Goal: Task Accomplishment & Management: Manage account settings

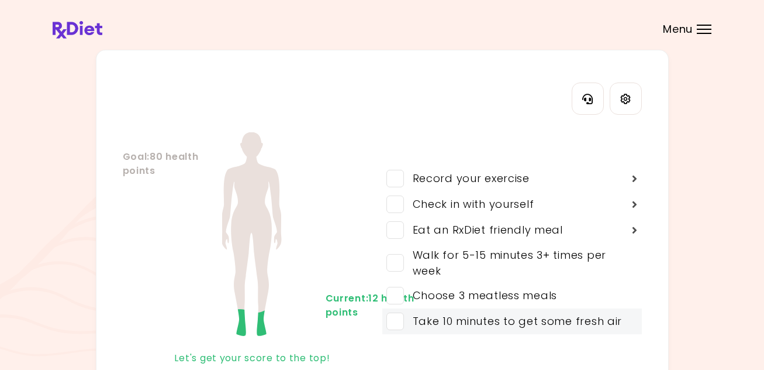
click at [399, 322] on span at bounding box center [396, 321] width 18 height 18
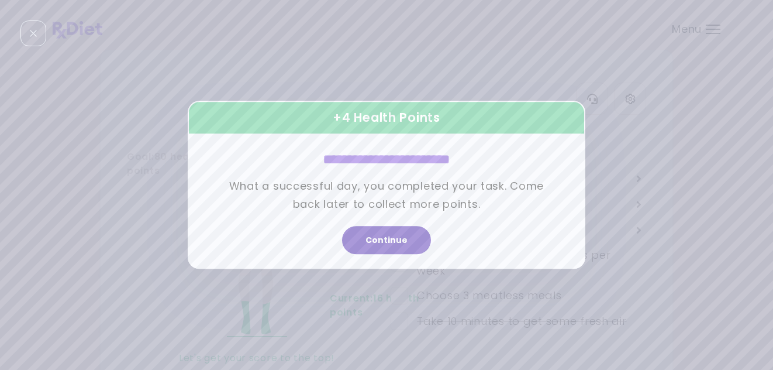
click at [417, 249] on button "Continue" at bounding box center [386, 240] width 89 height 28
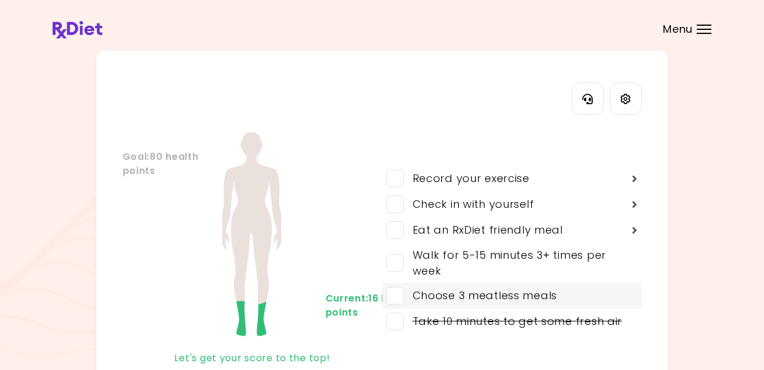
click at [396, 294] on span at bounding box center [396, 296] width 18 height 18
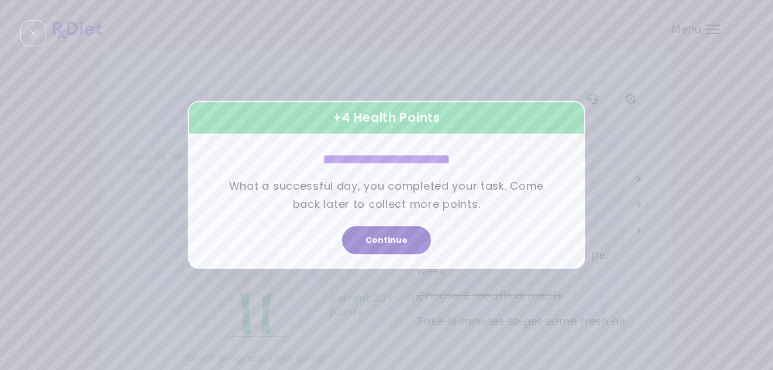
click at [412, 242] on button "Continue" at bounding box center [386, 240] width 89 height 28
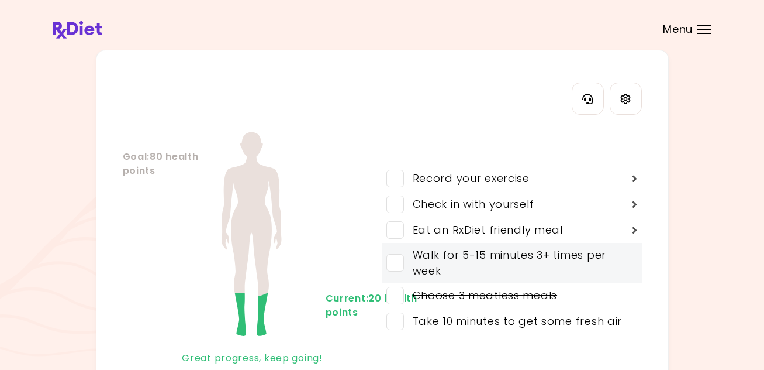
click at [398, 262] on span at bounding box center [396, 263] width 18 height 18
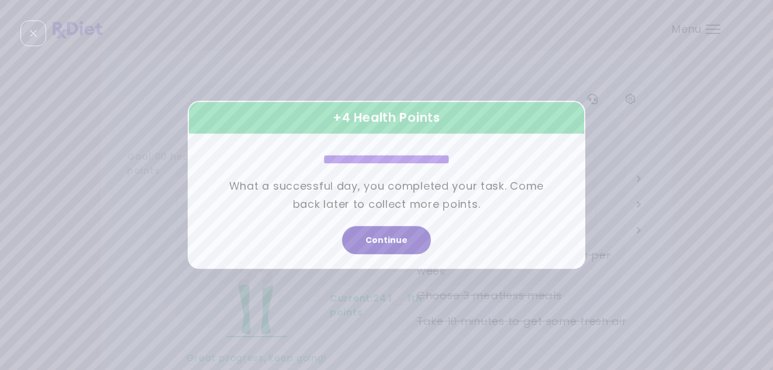
click at [407, 242] on button "Continue" at bounding box center [386, 240] width 89 height 28
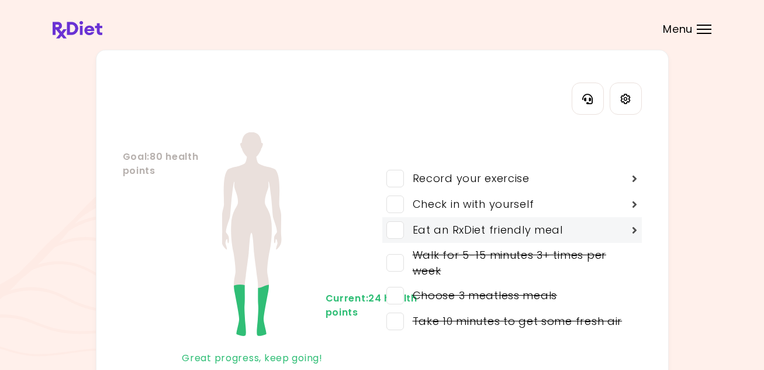
click at [398, 231] on span at bounding box center [396, 230] width 18 height 18
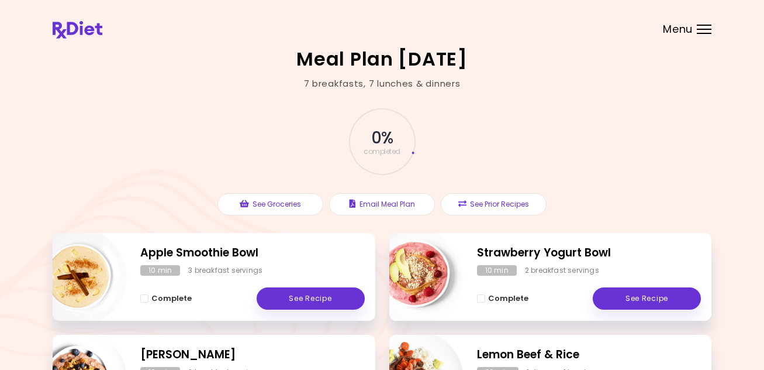
click at [146, 298] on span "Complete - Apple Smoothie Bowl" at bounding box center [144, 298] width 8 height 8
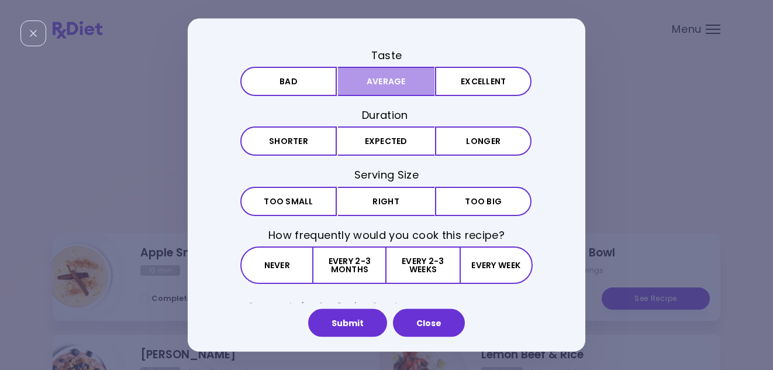
drag, startPoint x: 364, startPoint y: 82, endPoint x: 371, endPoint y: 104, distance: 22.6
click at [364, 83] on button "Average" at bounding box center [386, 81] width 97 height 29
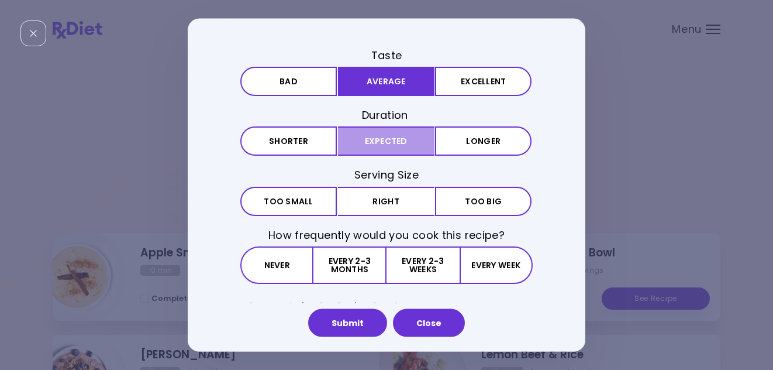
click at [381, 144] on button "Expected" at bounding box center [386, 140] width 97 height 29
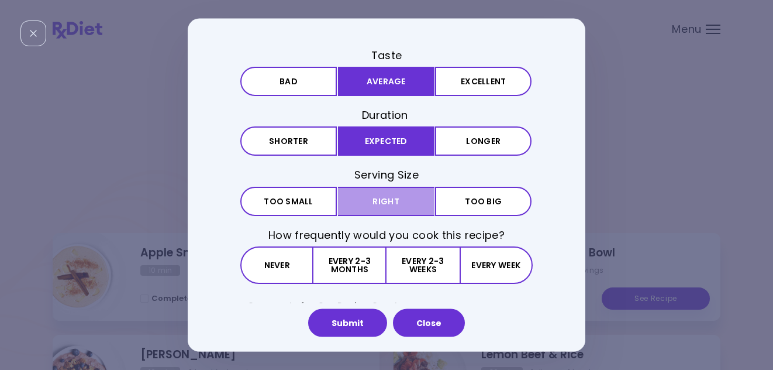
click at [379, 197] on button "Right" at bounding box center [386, 200] width 97 height 29
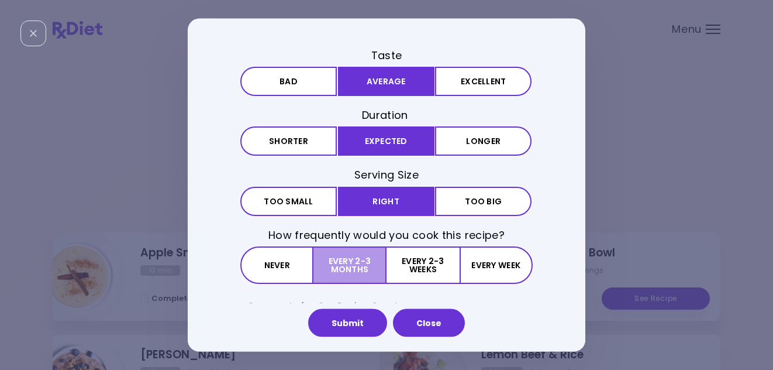
click at [356, 266] on button "Every 2-3 months" at bounding box center [350, 264] width 73 height 37
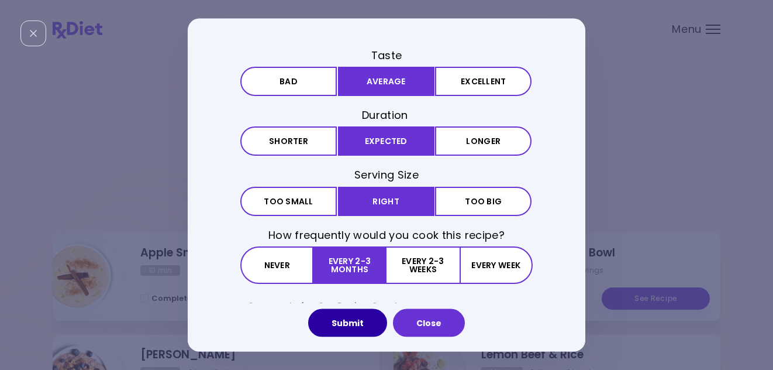
click at [360, 319] on button "Submit" at bounding box center [347, 322] width 79 height 28
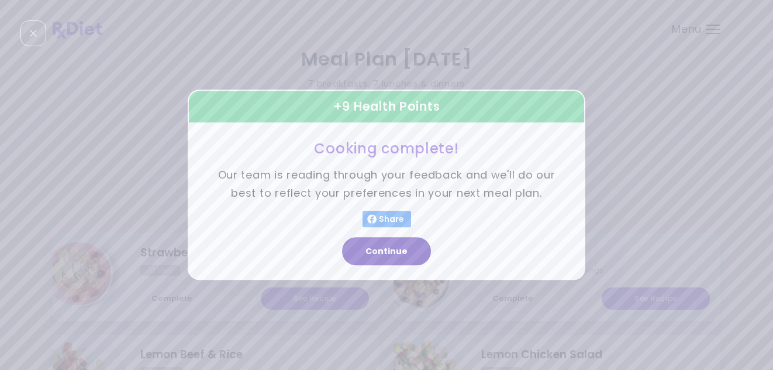
click at [418, 250] on button "Continue" at bounding box center [386, 251] width 89 height 28
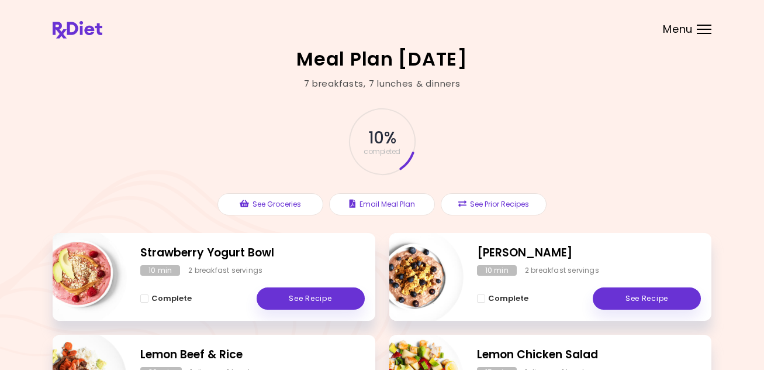
click at [678, 28] on span "Menu" at bounding box center [678, 29] width 30 height 11
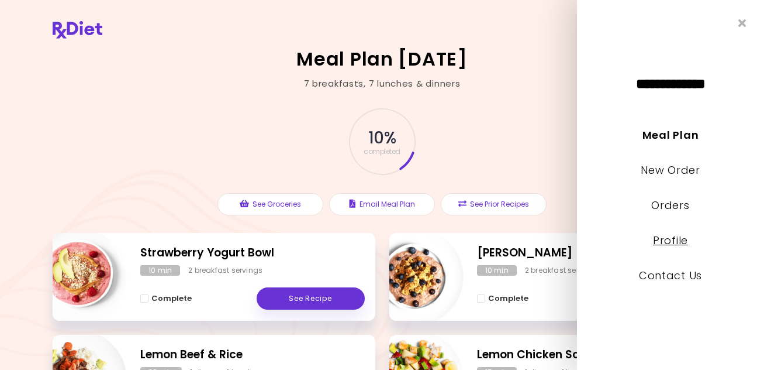
click at [671, 243] on link "Profile" at bounding box center [670, 240] width 35 height 15
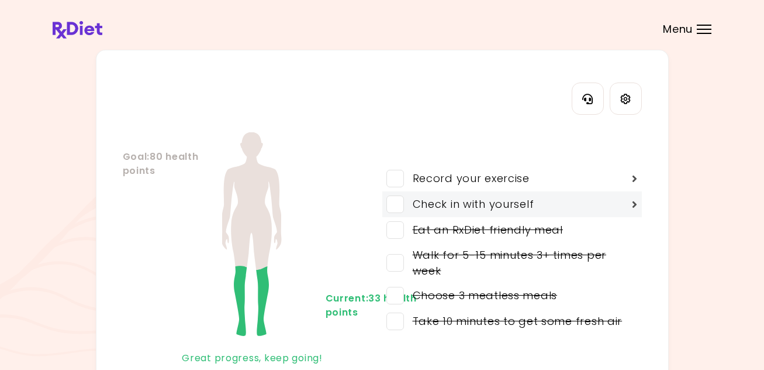
click at [398, 204] on span at bounding box center [396, 204] width 18 height 18
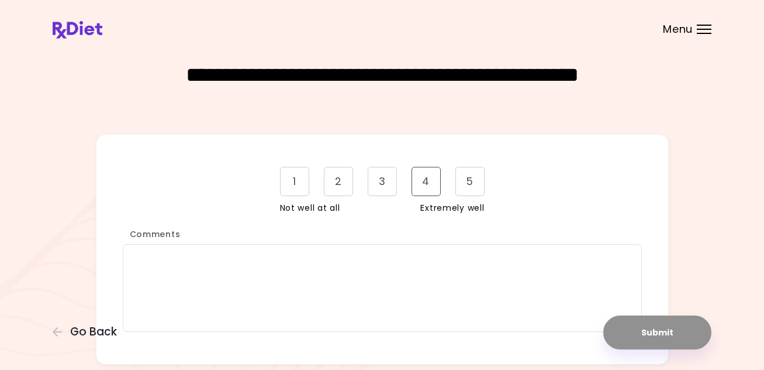
click at [431, 184] on div "4" at bounding box center [426, 181] width 29 height 29
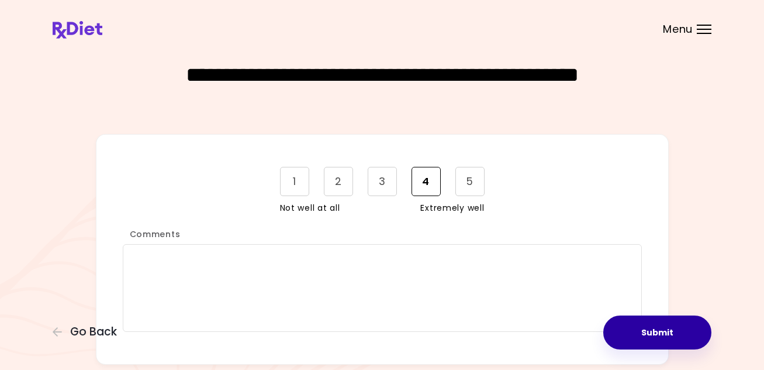
click at [676, 323] on button "Submit" at bounding box center [658, 332] width 108 height 34
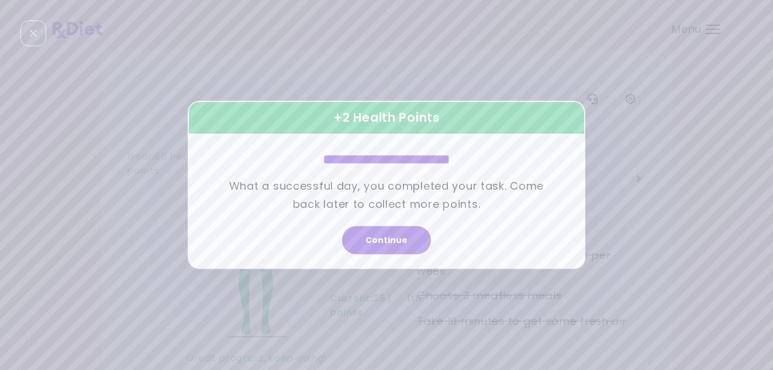
click at [397, 240] on button "Continue" at bounding box center [386, 240] width 89 height 28
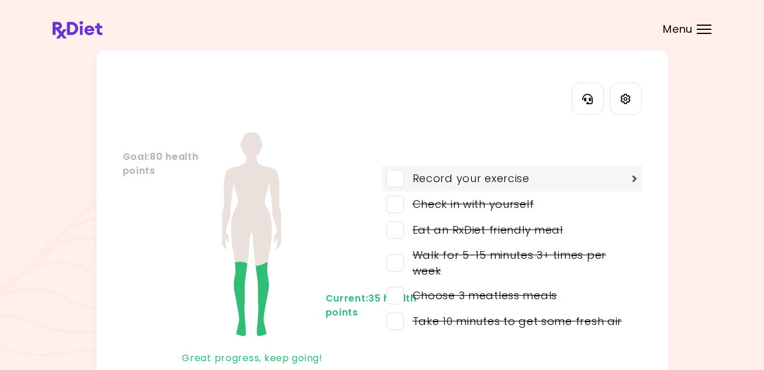
click at [400, 180] on span at bounding box center [396, 179] width 18 height 18
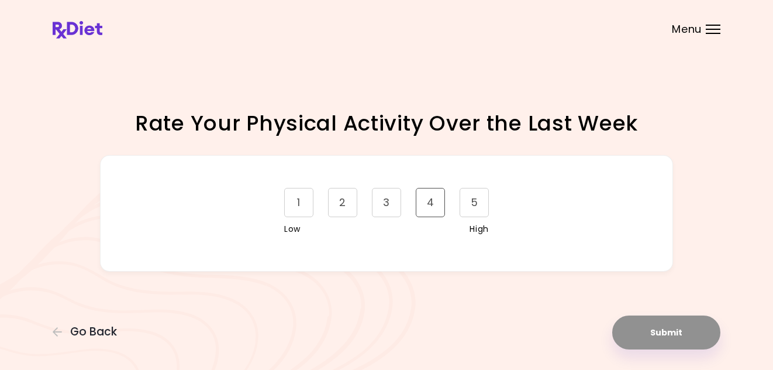
click at [429, 201] on div "4" at bounding box center [430, 202] width 29 height 29
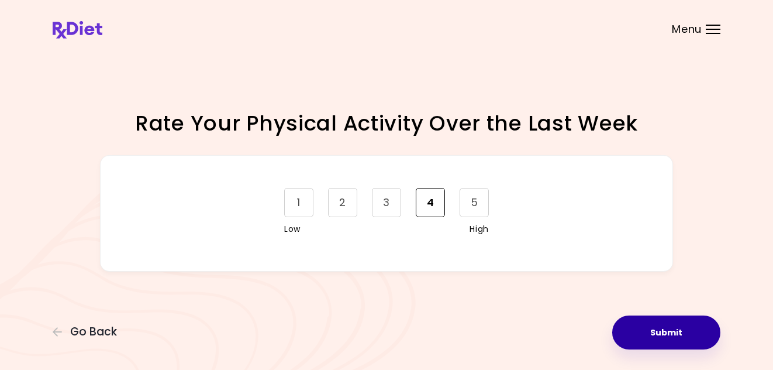
click at [657, 329] on button "Submit" at bounding box center [666, 332] width 108 height 34
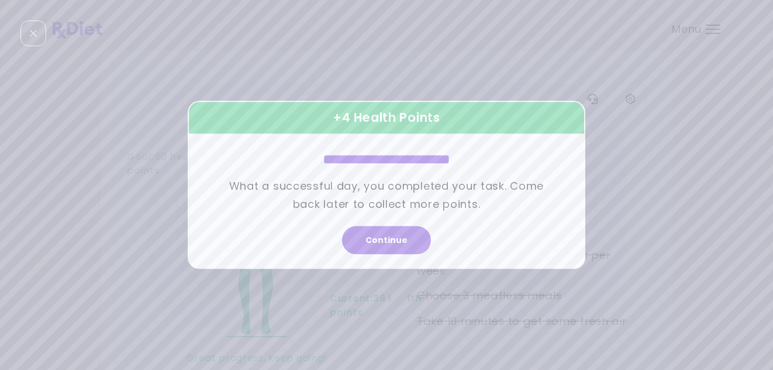
click at [383, 236] on button "Continue" at bounding box center [386, 240] width 89 height 28
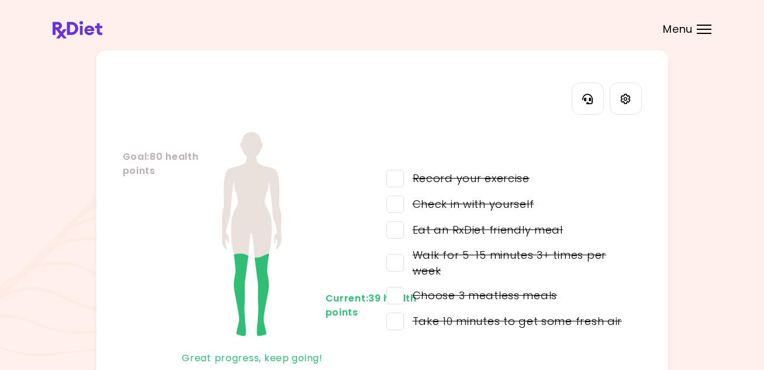
click at [699, 26] on div "Menu" at bounding box center [704, 29] width 15 height 9
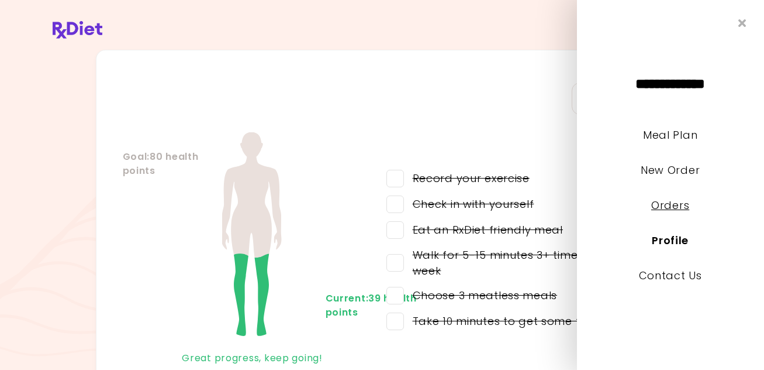
click at [665, 205] on link "Orders" at bounding box center [671, 205] width 38 height 15
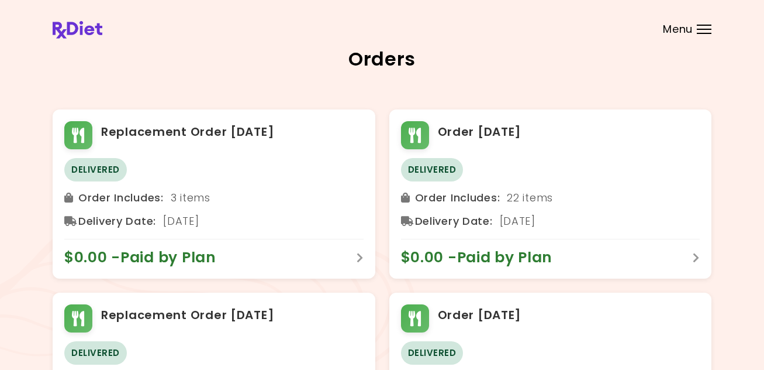
click at [707, 31] on div "Menu" at bounding box center [704, 29] width 15 height 9
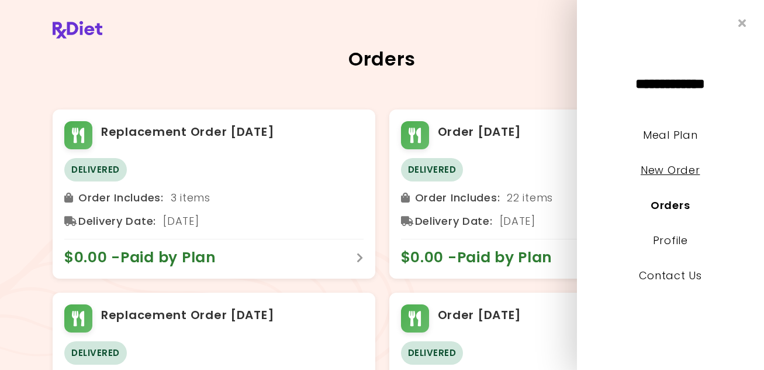
click at [670, 168] on link "New Order" at bounding box center [670, 170] width 59 height 15
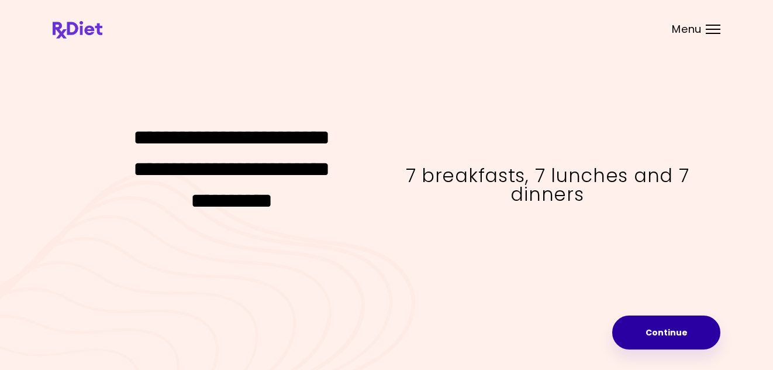
click at [667, 328] on button "Continue" at bounding box center [666, 332] width 108 height 34
